Goal: Find specific page/section: Find specific page/section

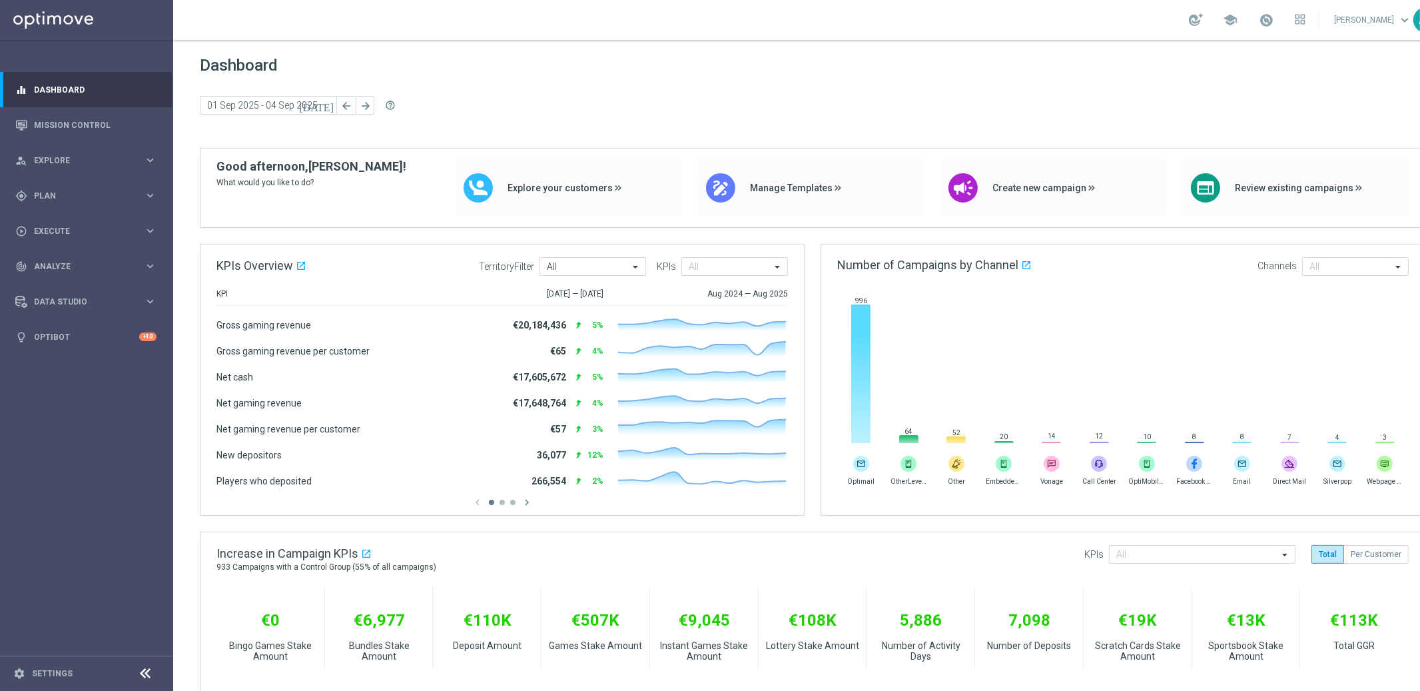
click at [186, 307] on gridster "Dashboard [DATE] [DATE] - [DATE] arrow_back arrow_forward help_outline KPIs Ove…" at bounding box center [812, 669] width 1279 height 1259
click at [62, 197] on span "Plan" at bounding box center [89, 196] width 110 height 8
click at [62, 260] on span "Templates" at bounding box center [82, 263] width 95 height 8
click at [60, 280] on link "Optimail" at bounding box center [89, 283] width 97 height 11
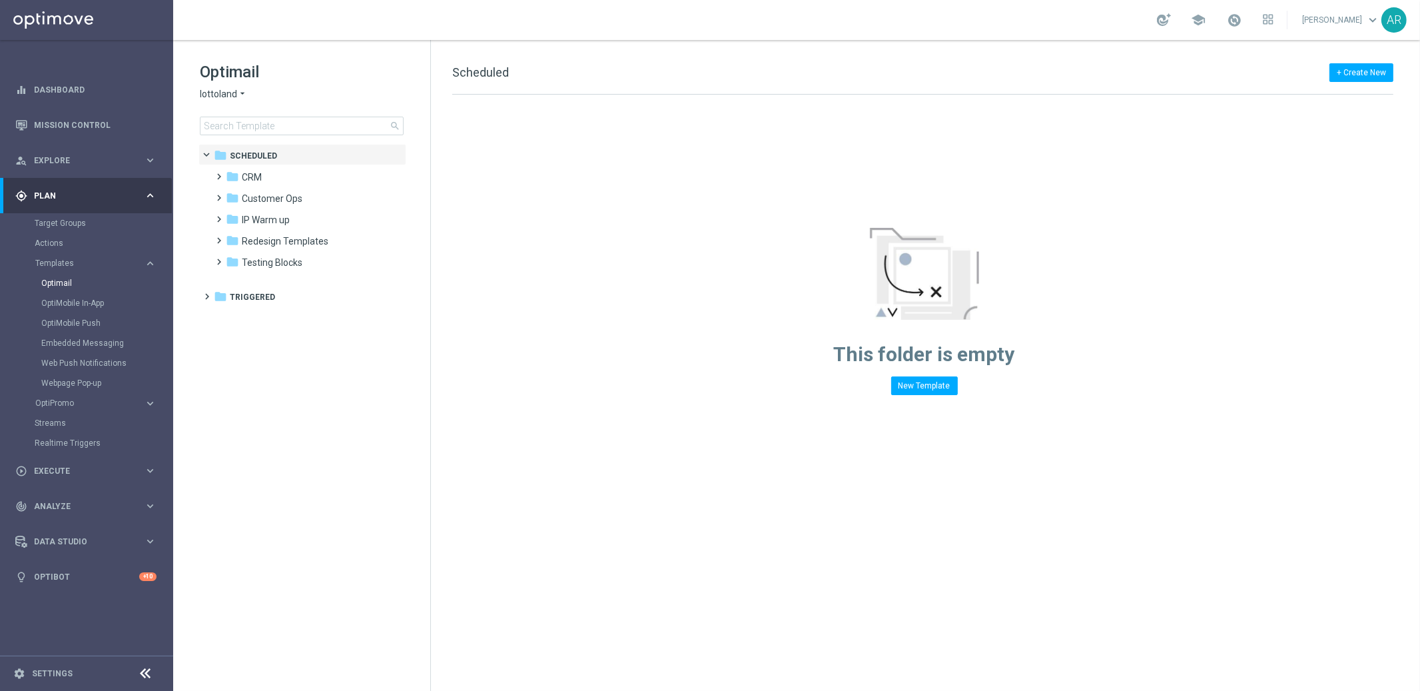
click at [230, 91] on span "lottoland" at bounding box center [218, 94] width 37 height 13
click at [0, 0] on span "[DOMAIN_NAME]" at bounding box center [0, 0] width 0 height 0
click at [216, 173] on span at bounding box center [217, 170] width 6 height 5
click at [233, 194] on span at bounding box center [230, 191] width 6 height 5
click at [311, 220] on span "CASSINO [DOMAIN_NAME]" at bounding box center [324, 220] width 113 height 12
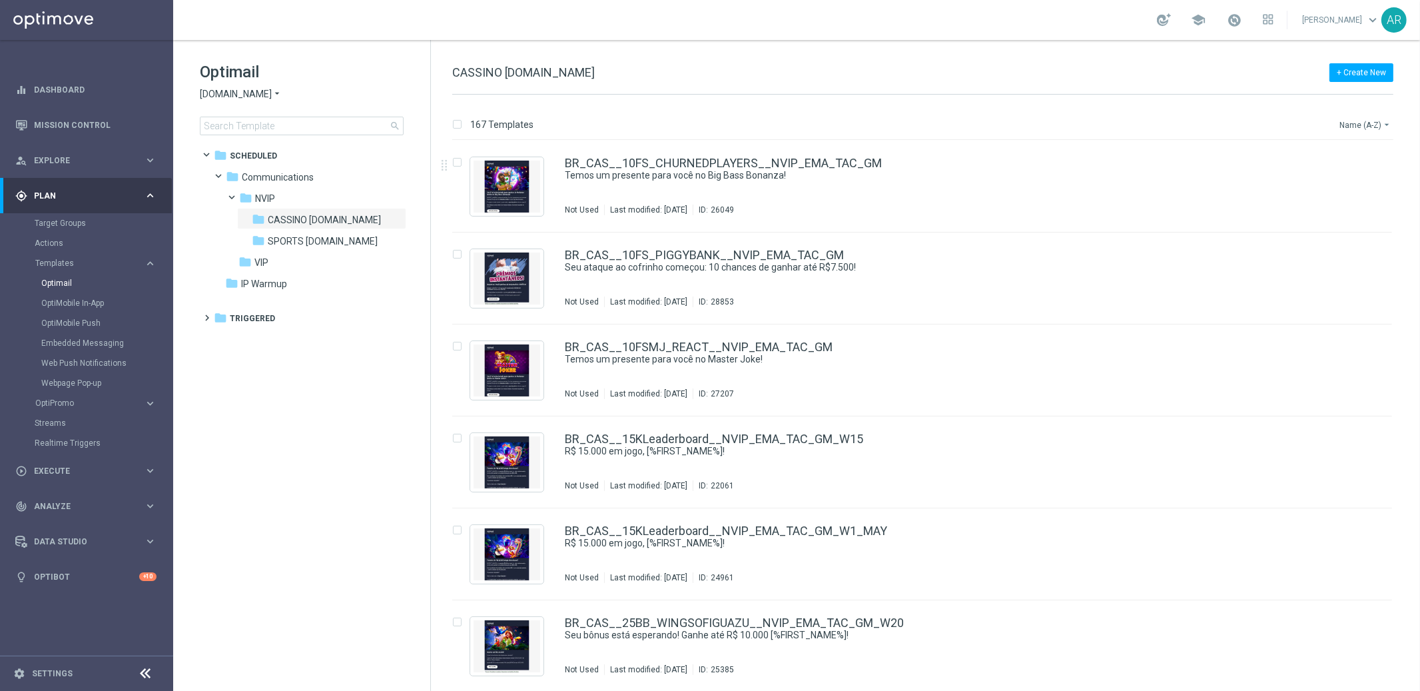
click at [1363, 127] on button "Name (A-Z) arrow_drop_down" at bounding box center [1365, 125] width 55 height 16
click at [1343, 188] on span "Date Modified (Newest)" at bounding box center [1341, 183] width 89 height 9
